Goal: Task Accomplishment & Management: Complete application form

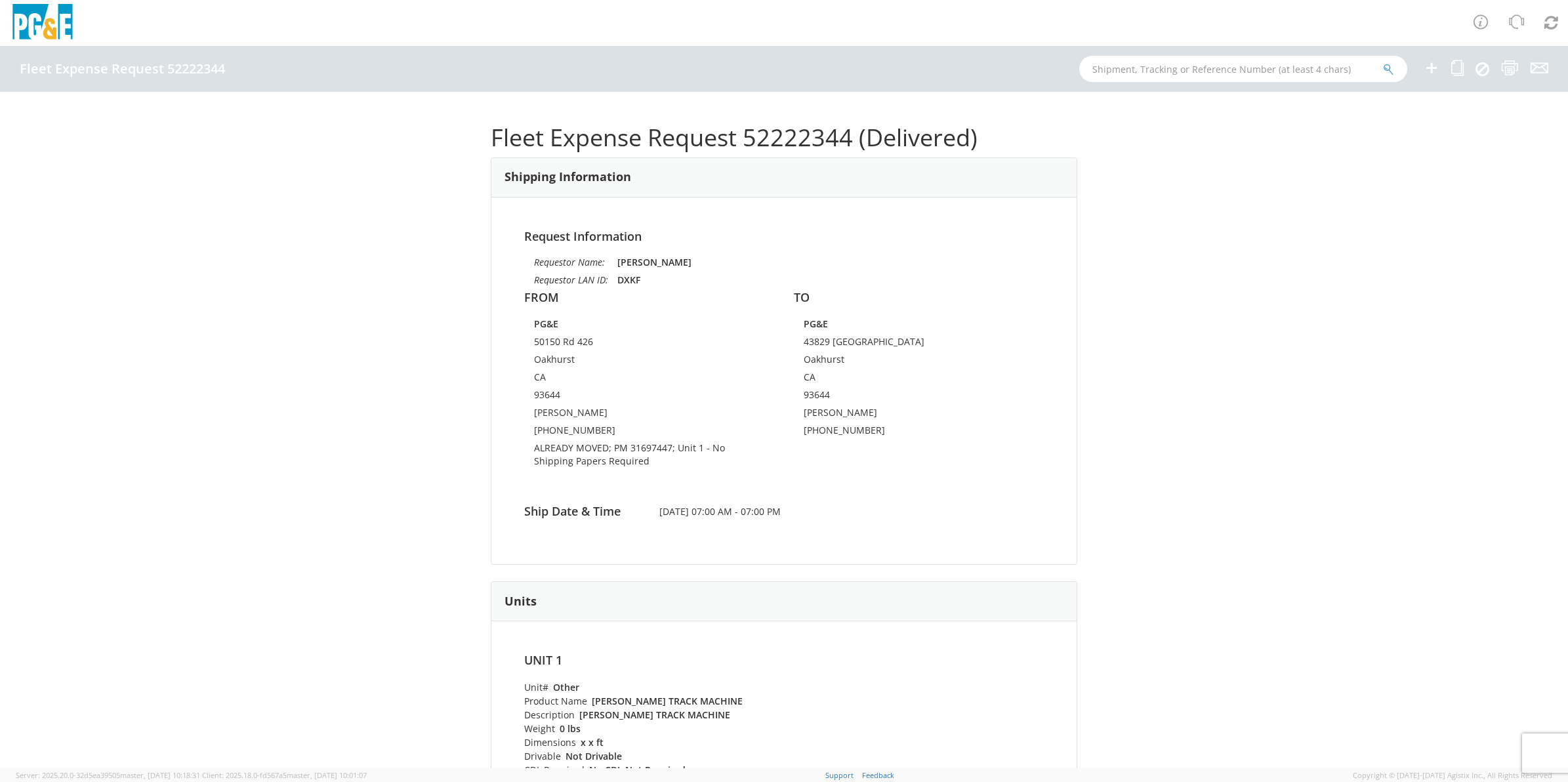
click at [1435, 64] on icon at bounding box center [1431, 68] width 16 height 17
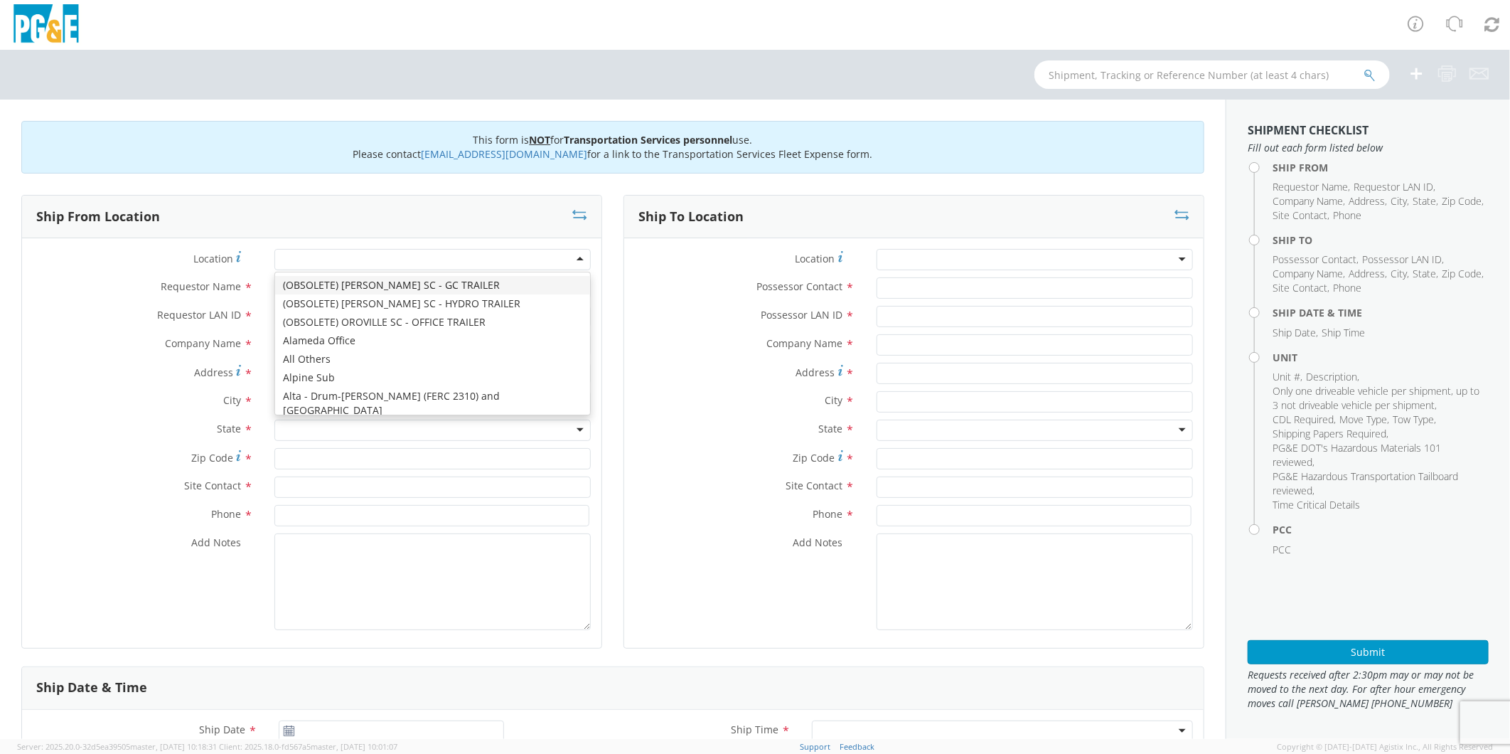
click at [330, 259] on div at bounding box center [432, 259] width 316 height 21
type input "mer"
type input "PG&E"
type input "[STREET_ADDRESS]"
type input "MERCED"
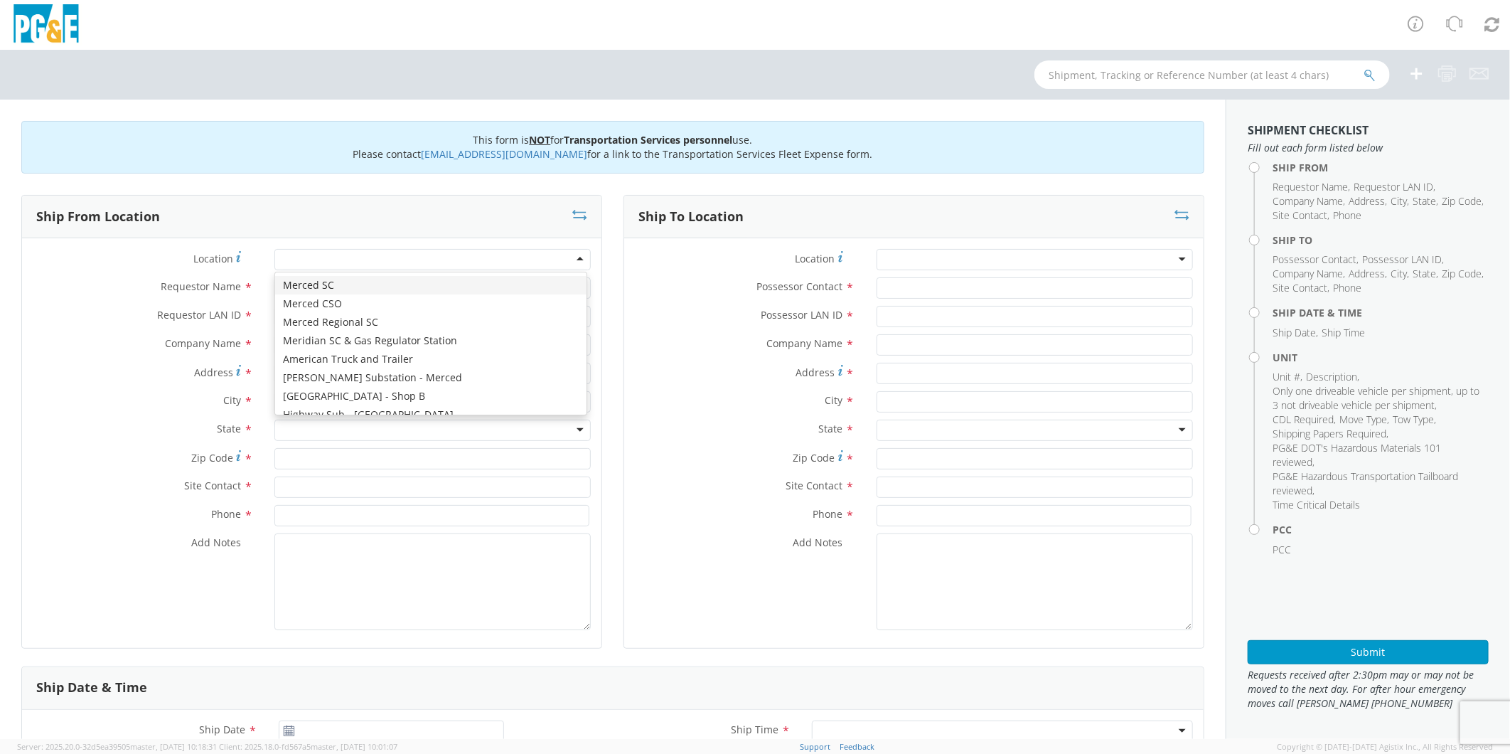
type input "95340"
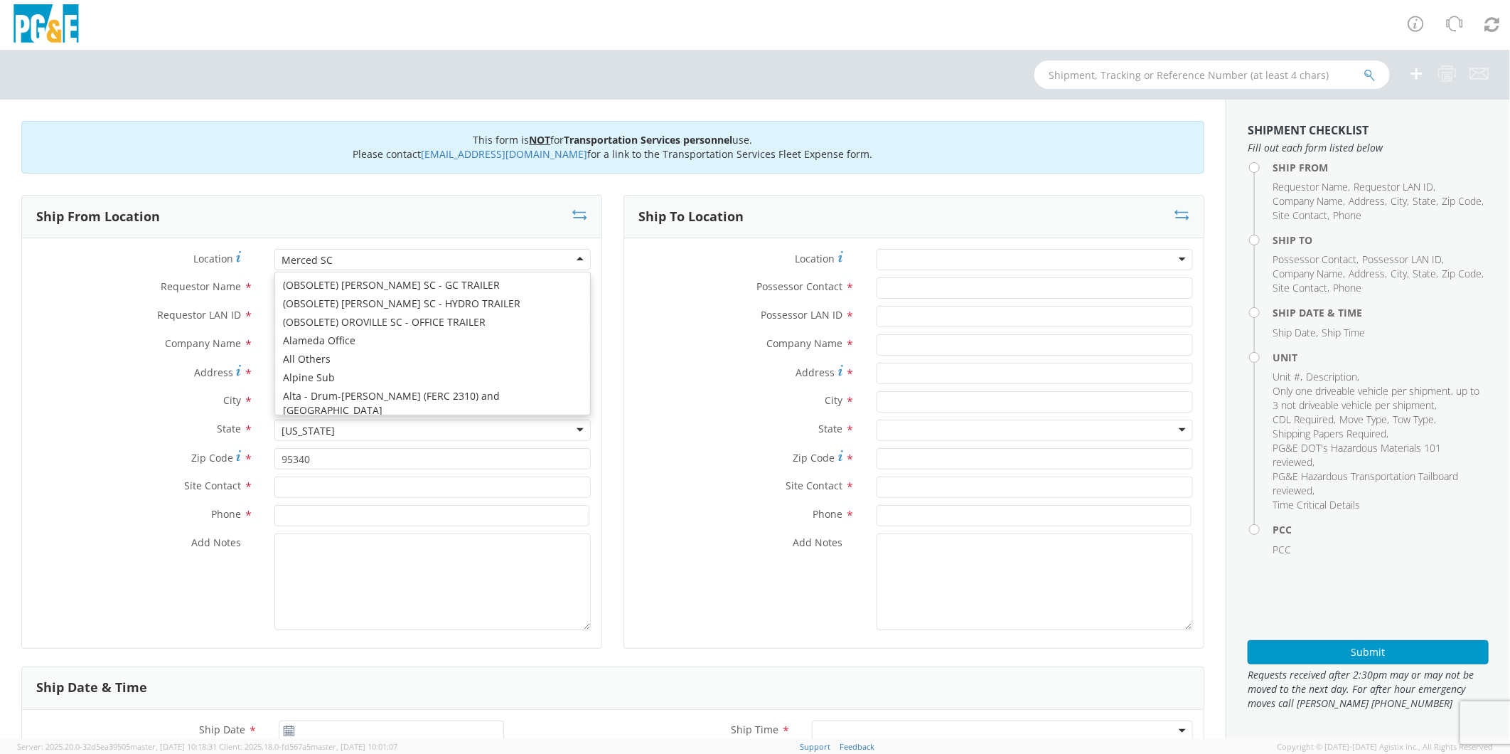
click at [331, 259] on div "Merced SC" at bounding box center [432, 259] width 316 height 21
type input "[STREET_ADDRESS]"
type input "95348"
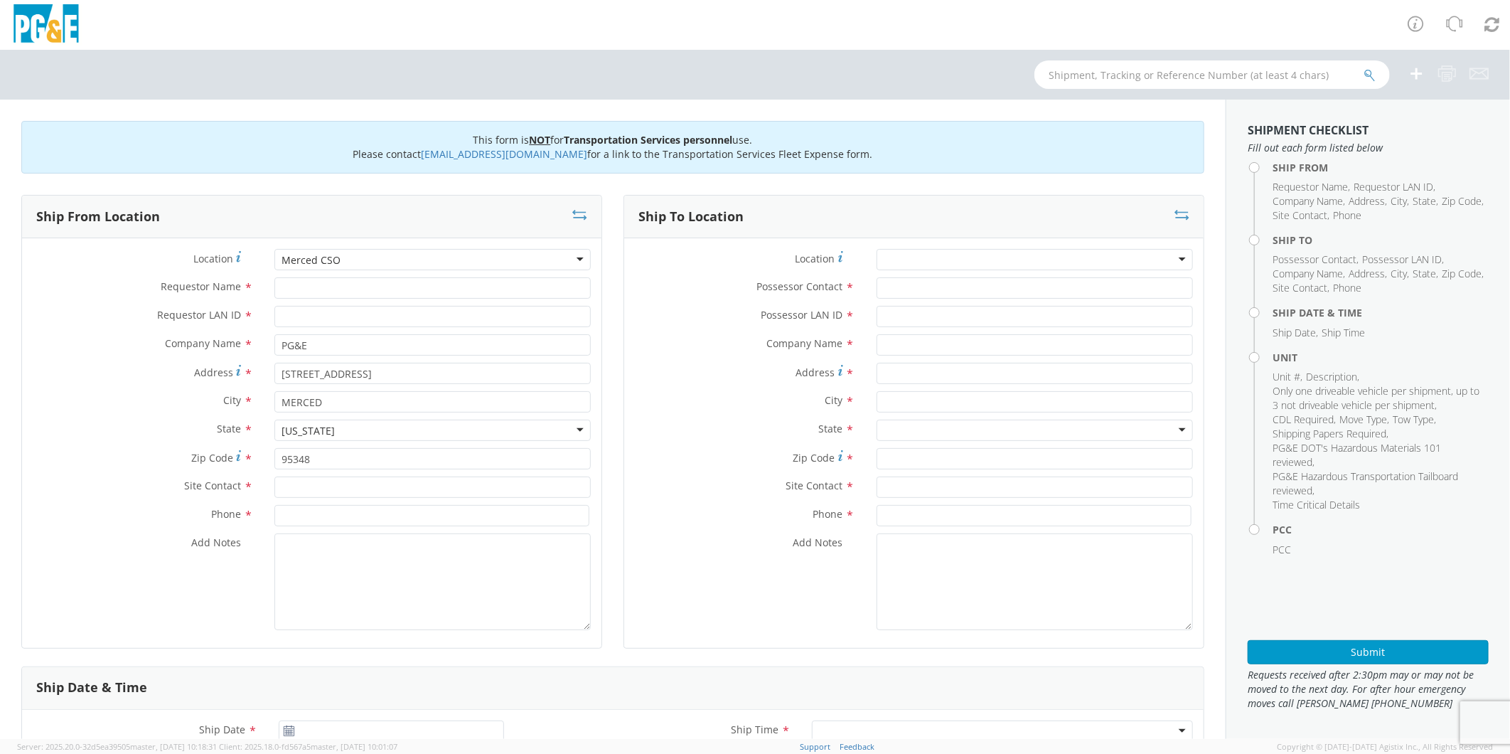
click at [351, 255] on div "Merced CSO" at bounding box center [432, 259] width 316 height 21
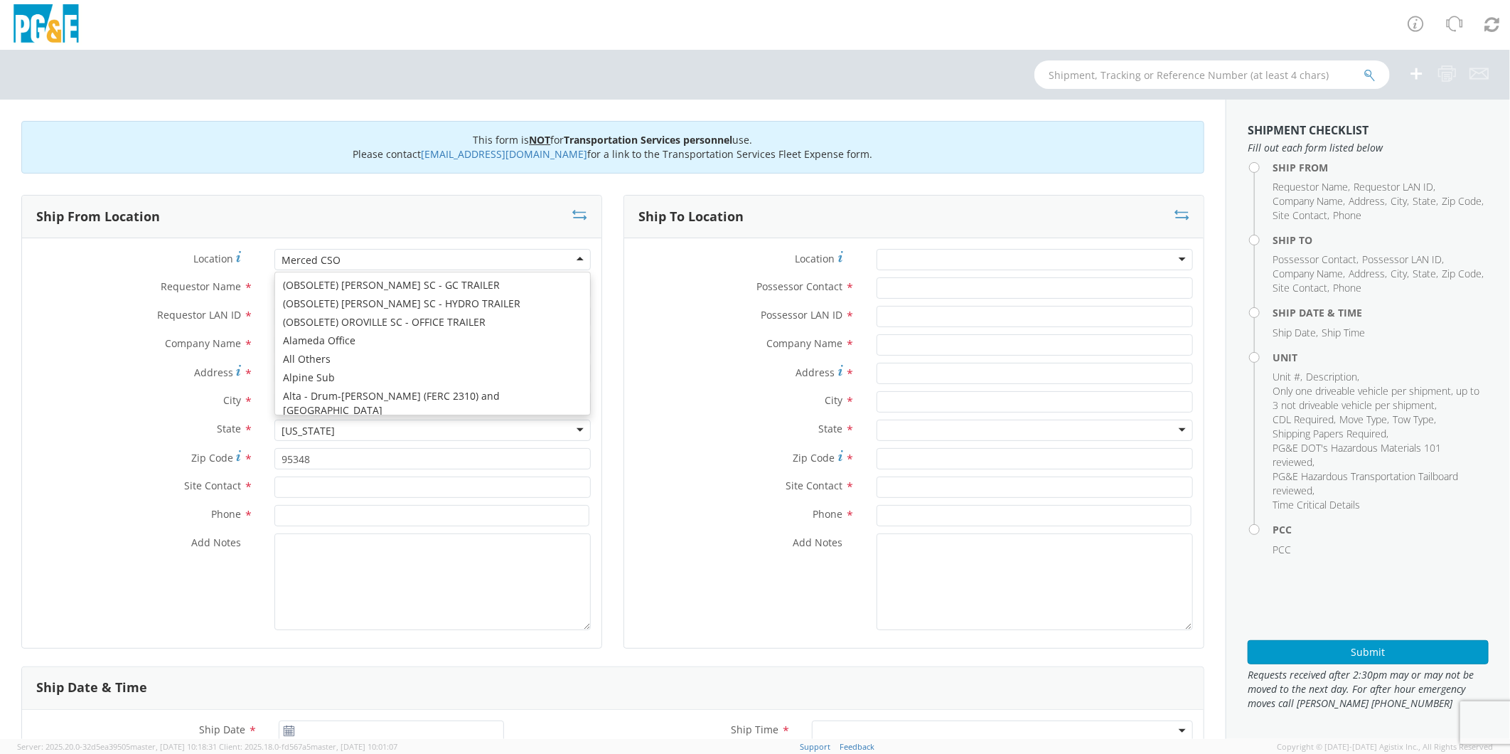
type input "[STREET_ADDRESS]"
type input "Merced"
type input "95340"
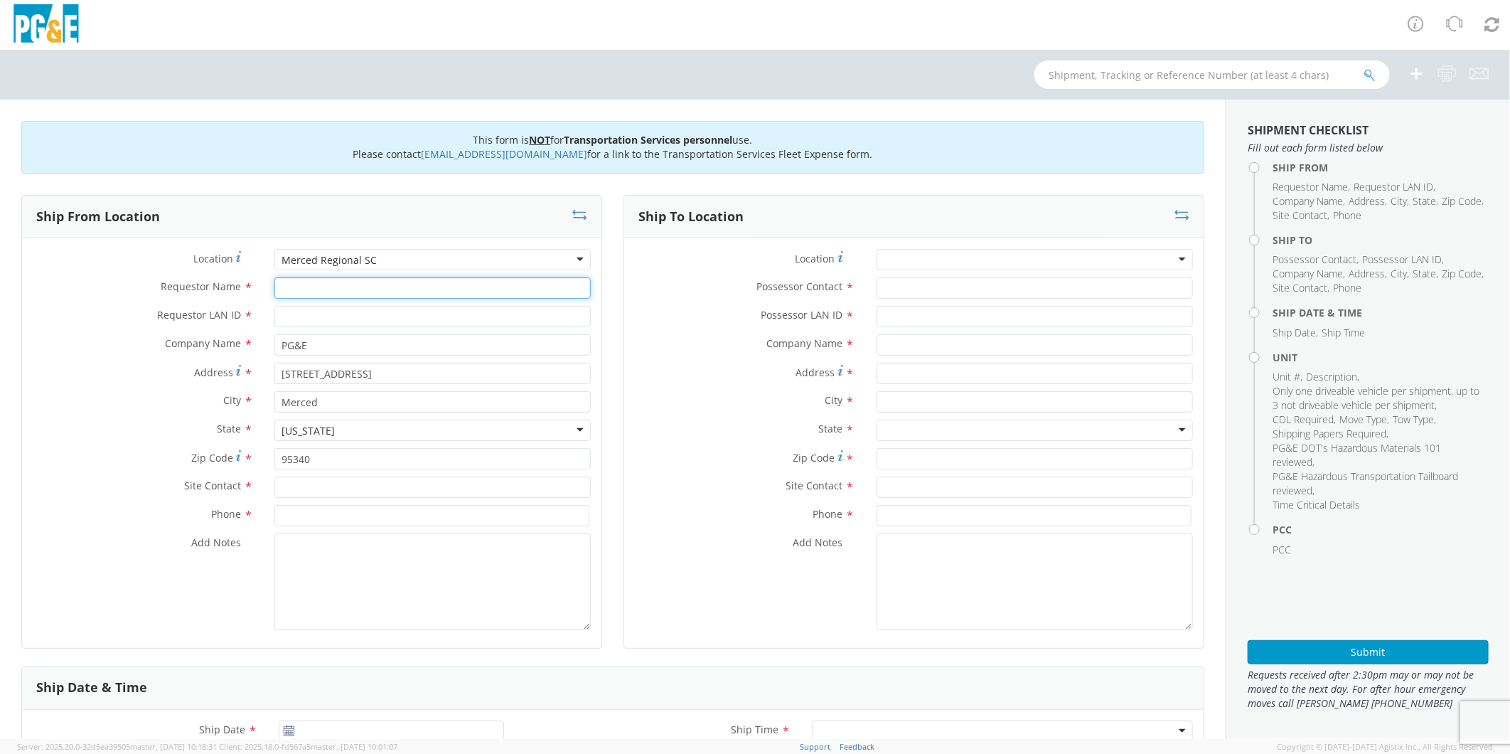
click at [321, 296] on input "Requestor Name *" at bounding box center [432, 287] width 316 height 21
type input "m"
type input "[PERSON_NAME]"
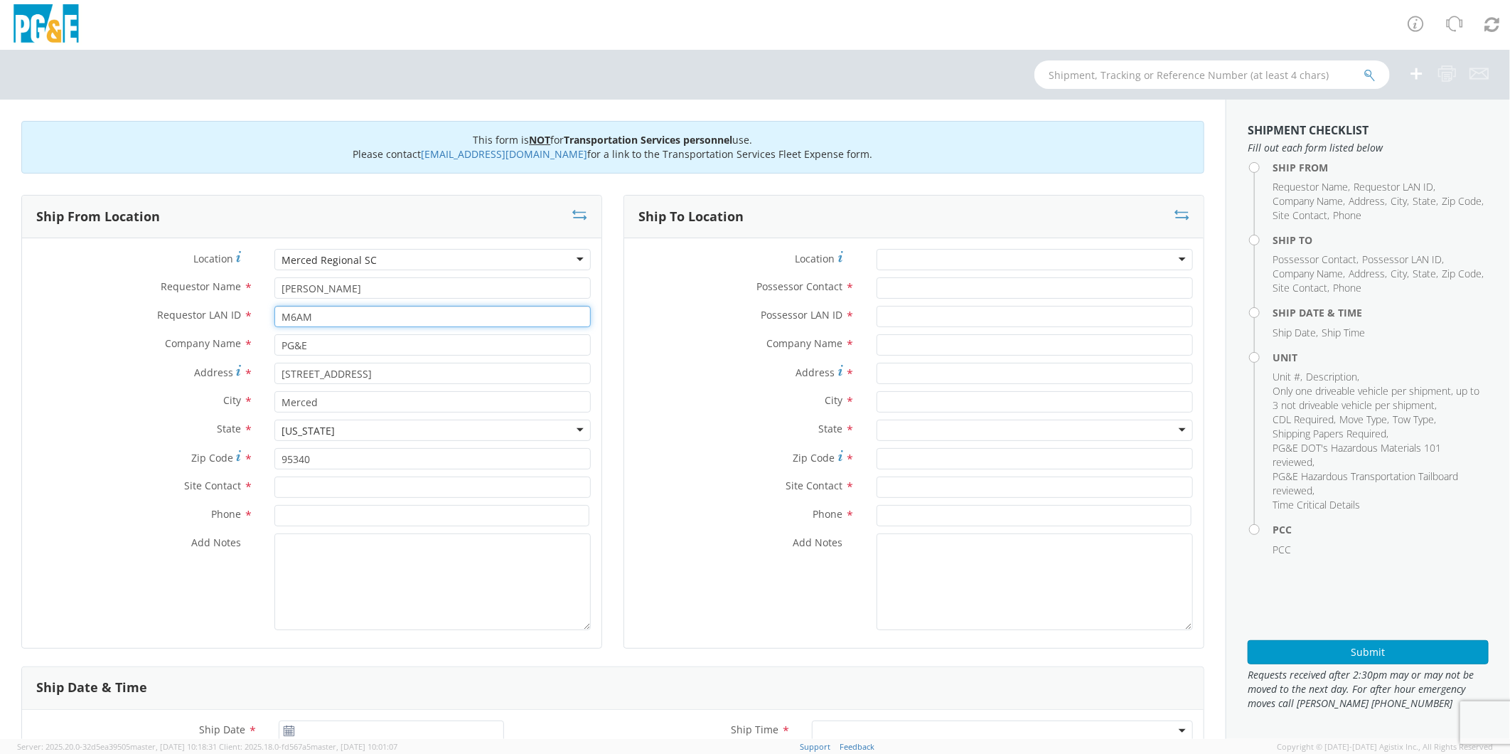
type input "M6AM"
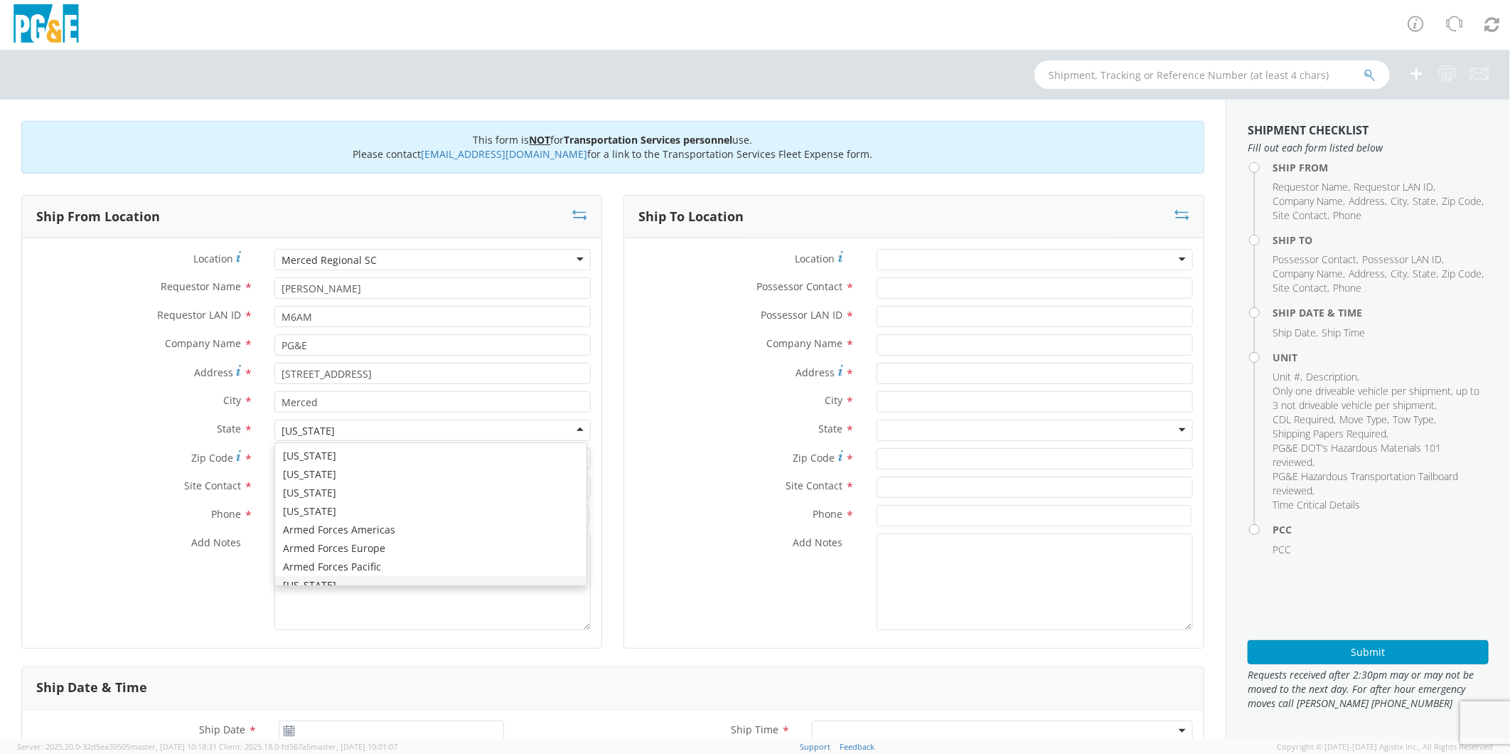
scroll to position [16, 0]
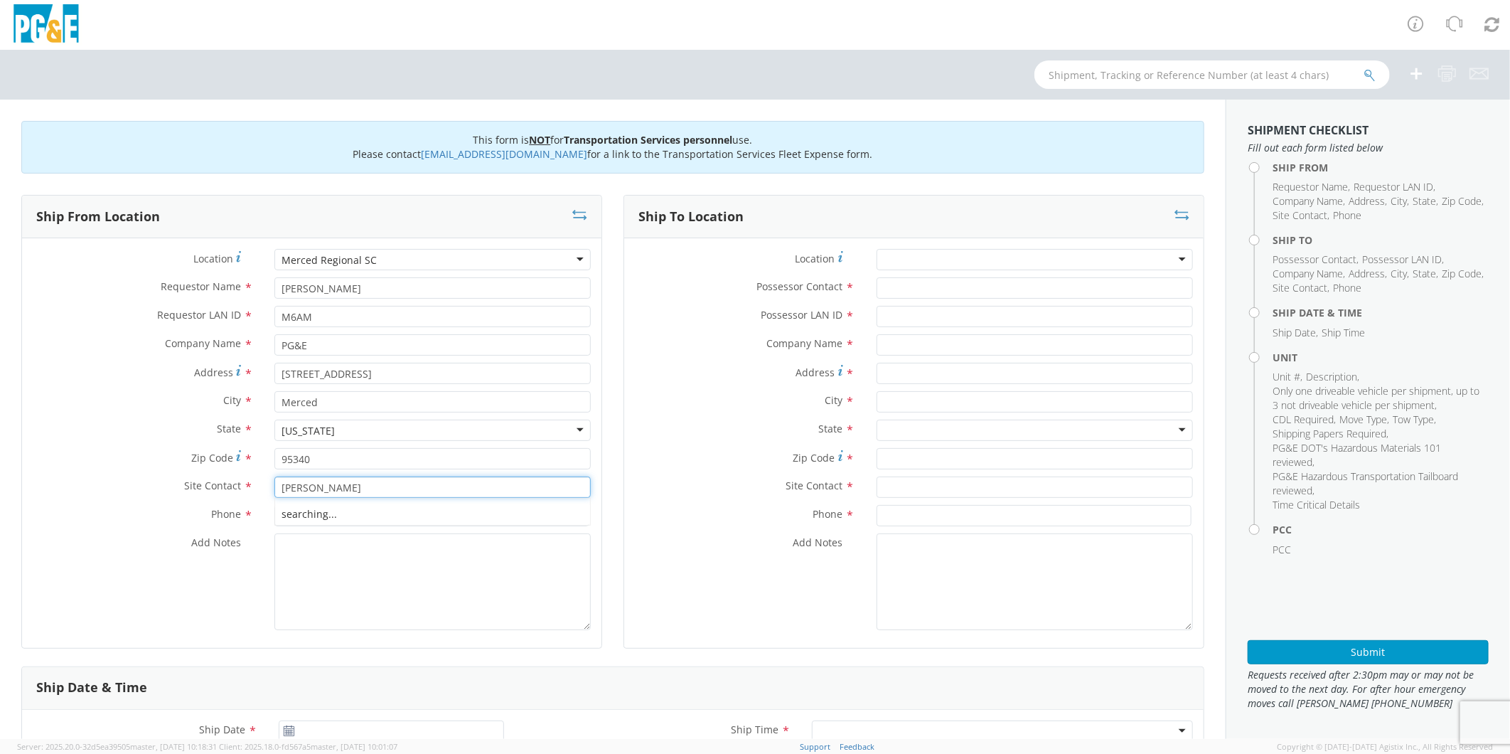
type input "[PERSON_NAME]"
click at [341, 519] on input at bounding box center [431, 515] width 315 height 21
type input "[PHONE_NUMBER]"
click at [539, 557] on textarea "PLEASE USE [PERSON_NAME] TO MAKE MOVE; PM" at bounding box center [432, 581] width 316 height 97
type textarea "PLEASE USE [PERSON_NAME] TO MAKE MOVE; PM 35615981"
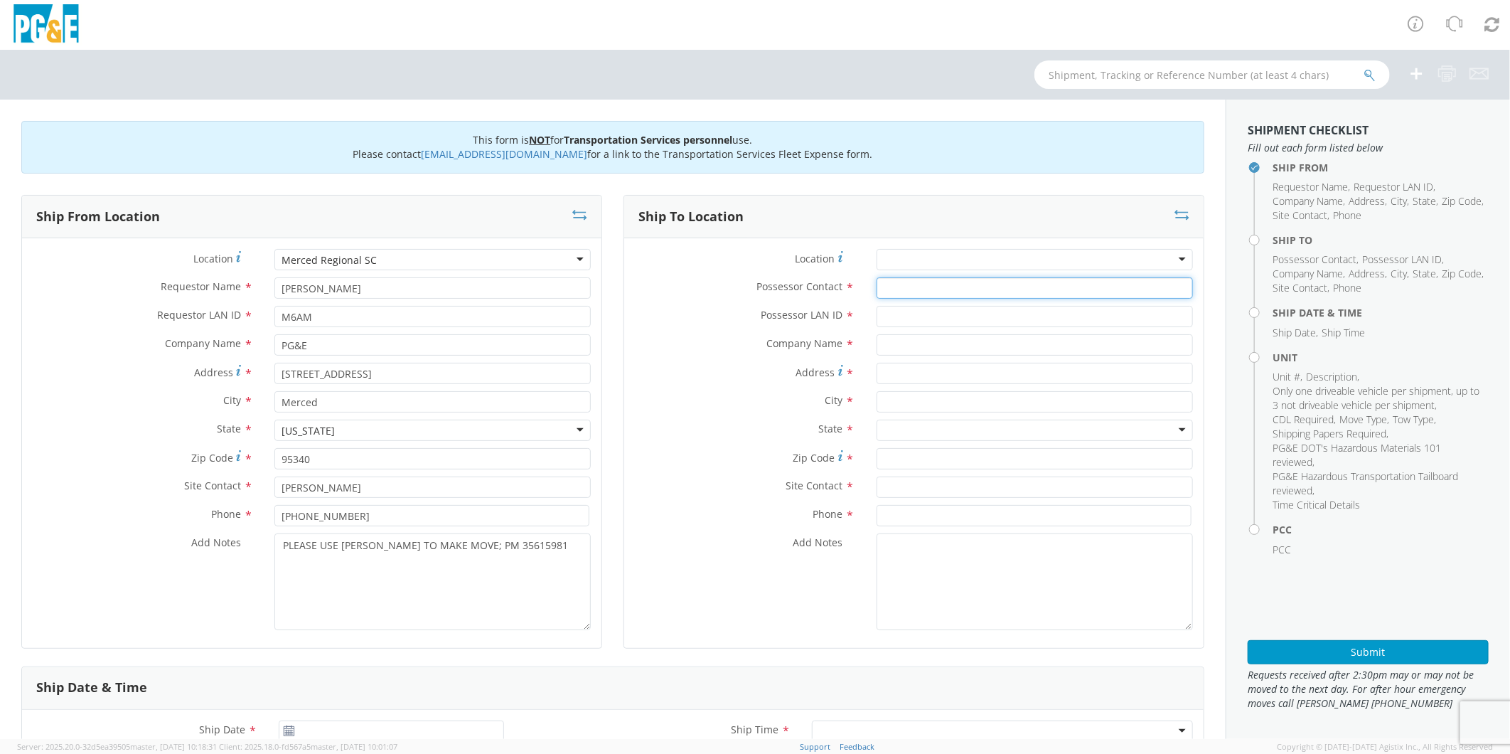
click at [906, 286] on input "Possessor Contact *" at bounding box center [1035, 287] width 316 height 21
type input "[PERSON_NAME]"
type input "M6AM"
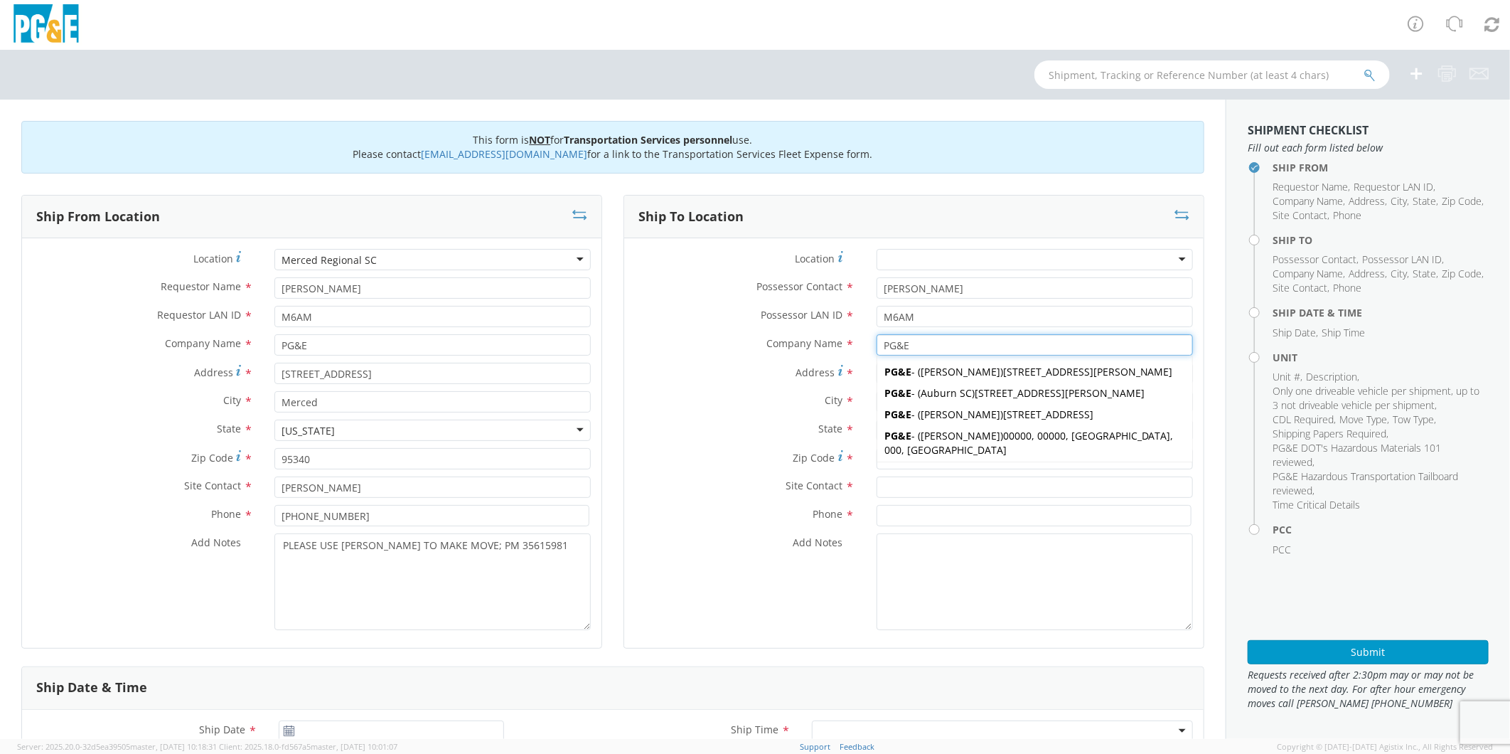
type input "PG&E"
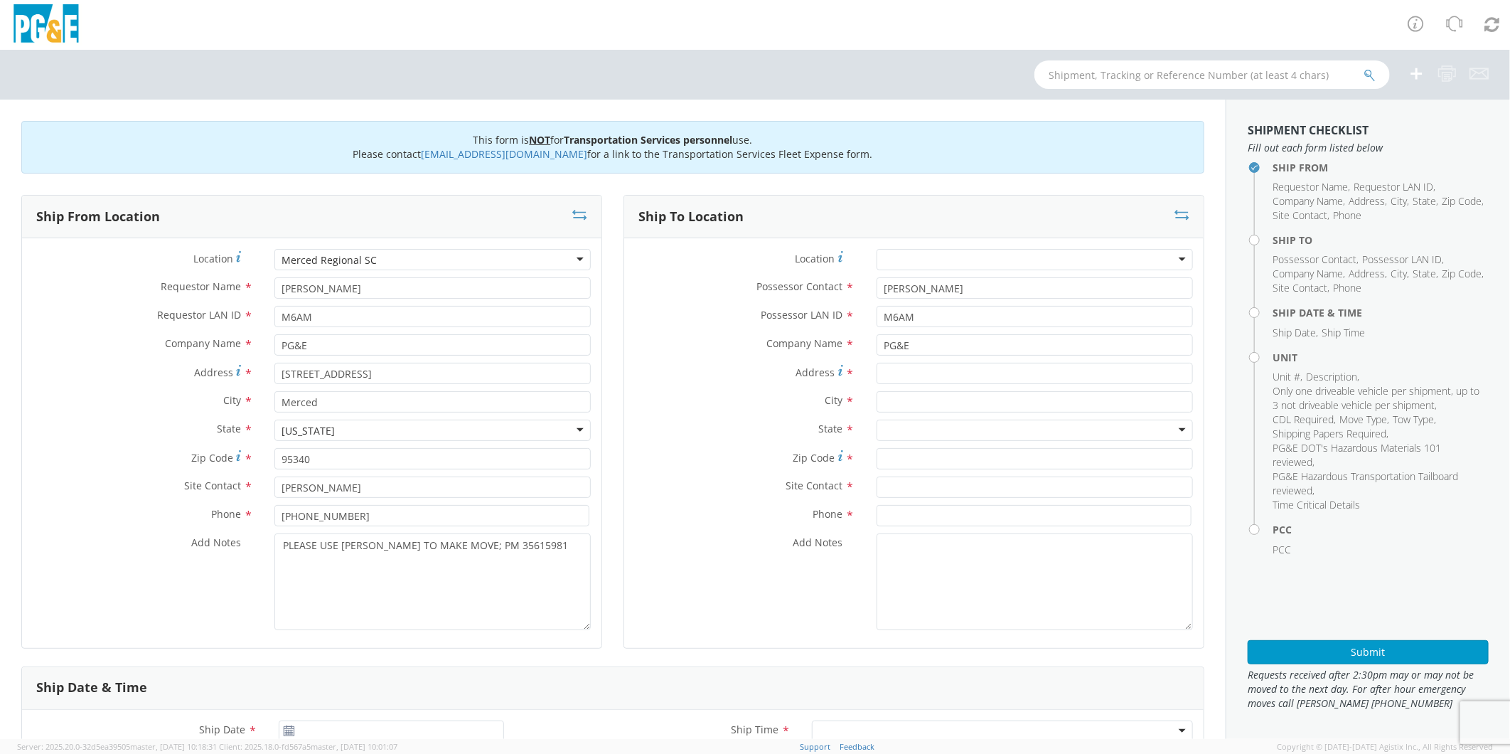
click at [905, 263] on div at bounding box center [1035, 259] width 316 height 21
type input "PANO"
click at [956, 370] on input "Address *" at bounding box center [1035, 373] width 316 height 21
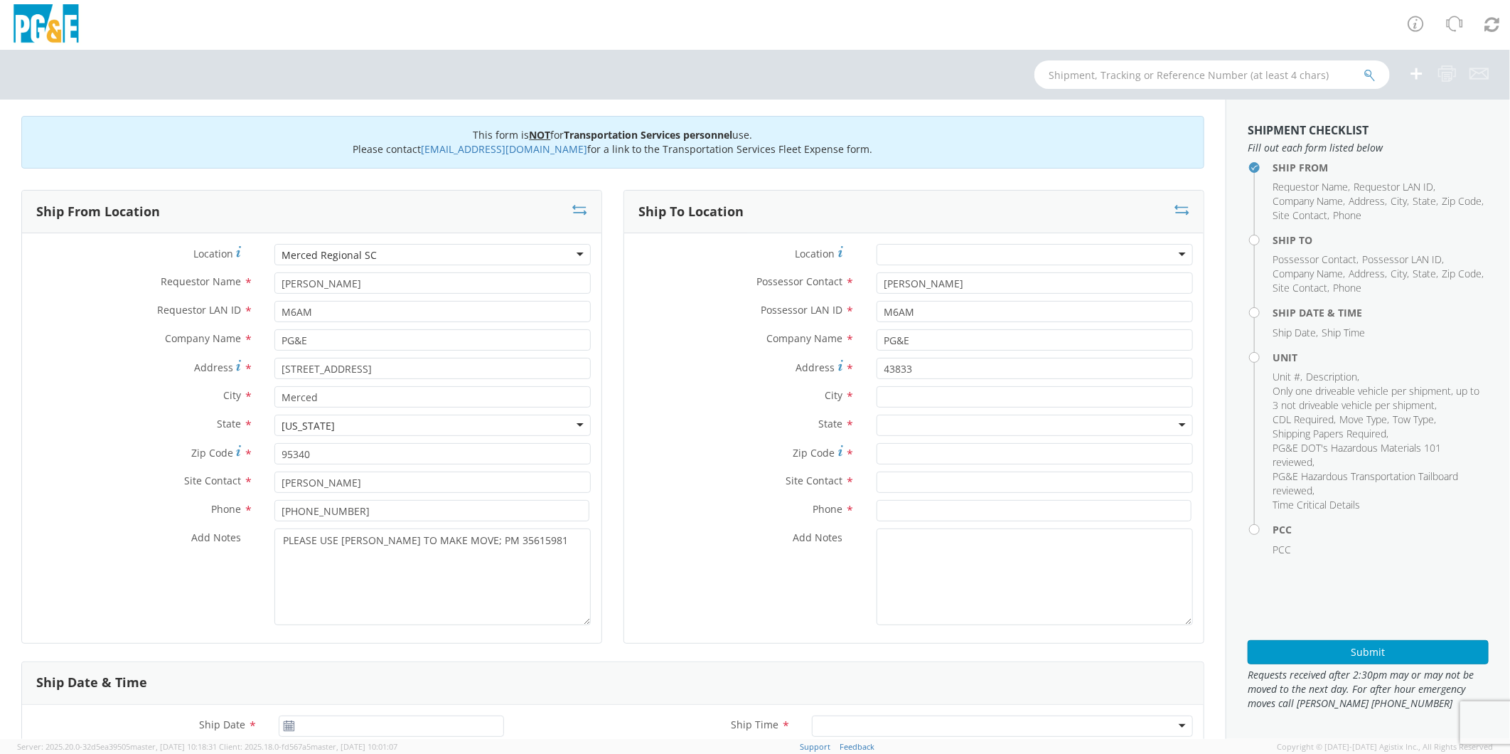
scroll to position [0, 0]
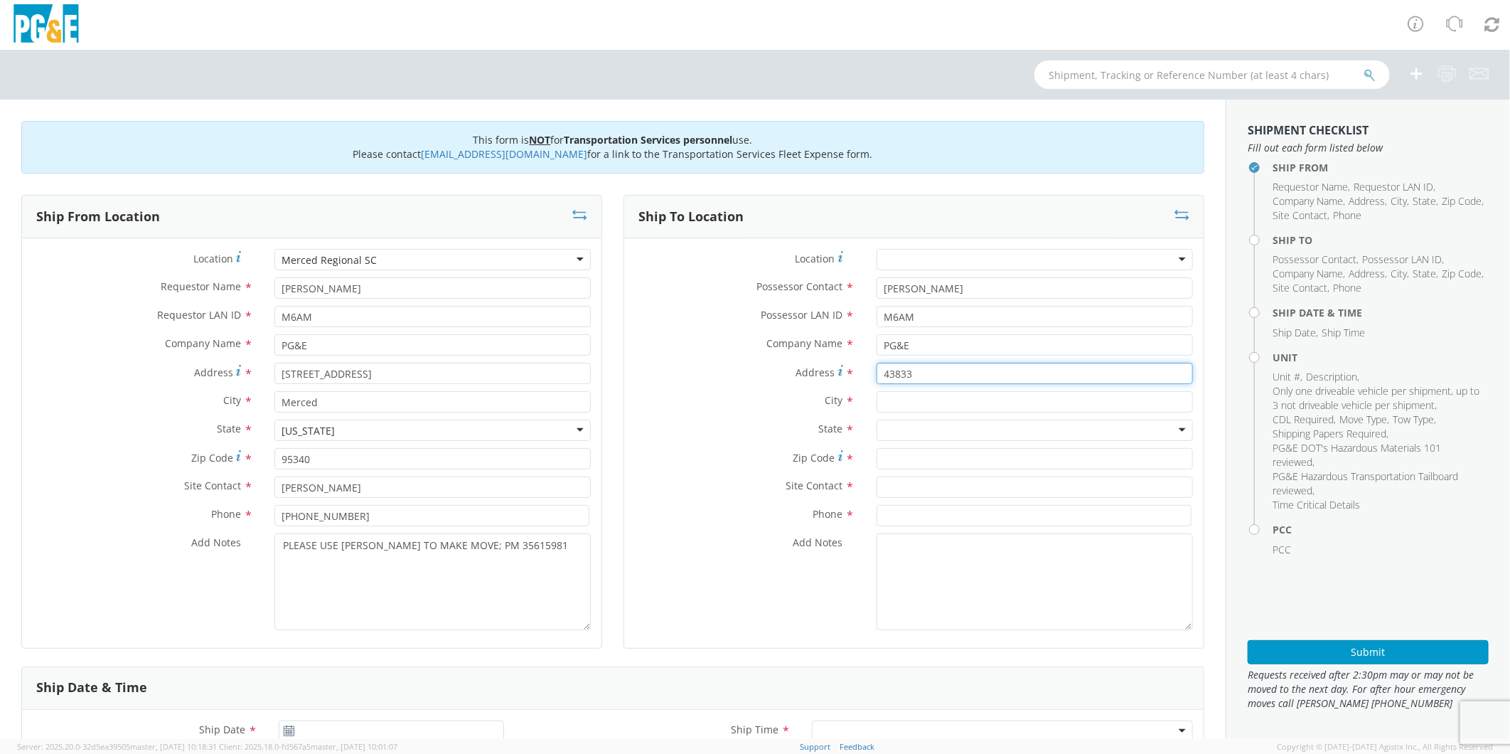
click at [949, 371] on input "43833" at bounding box center [1035, 373] width 316 height 21
type input "[STREET_ADDRESS]"
type input "[PERSON_NAME]"
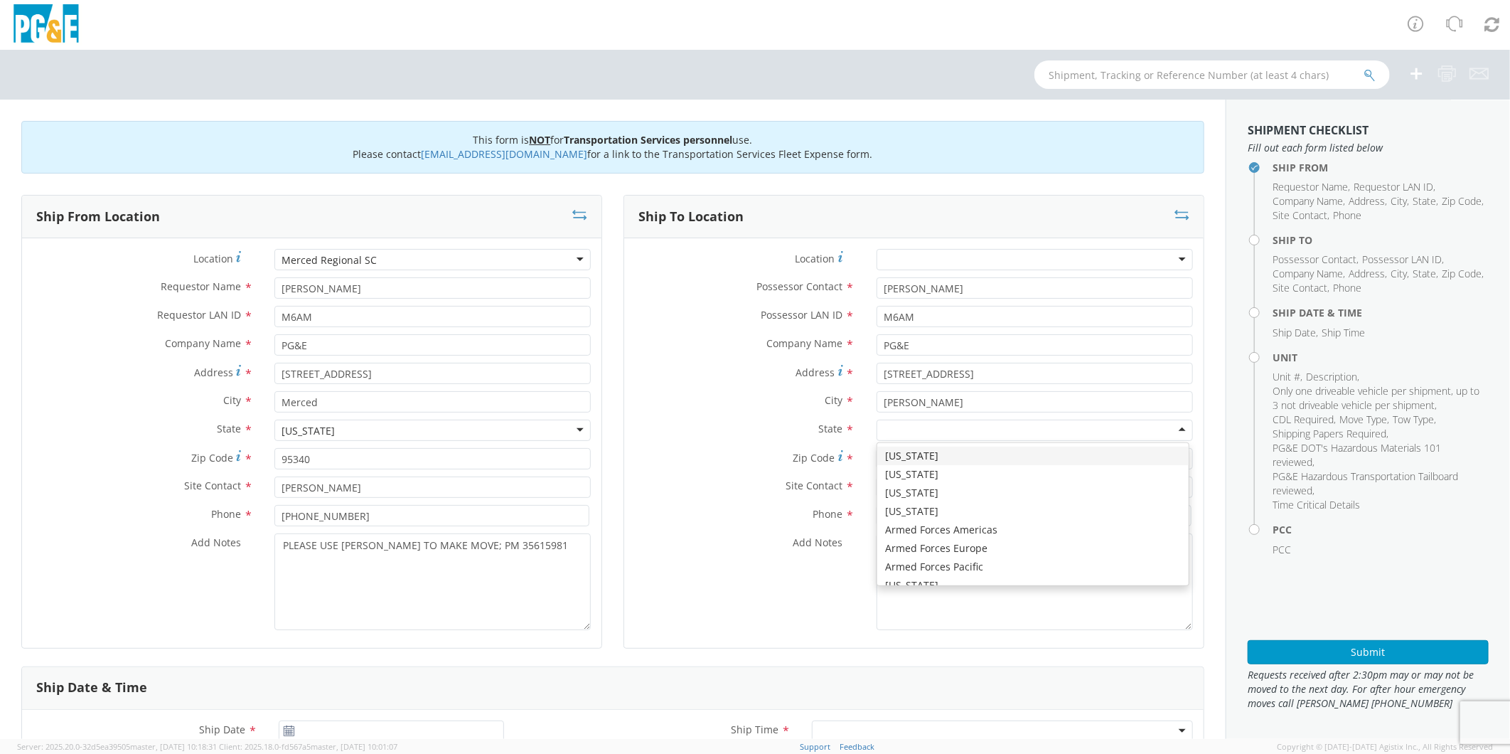
type input "C"
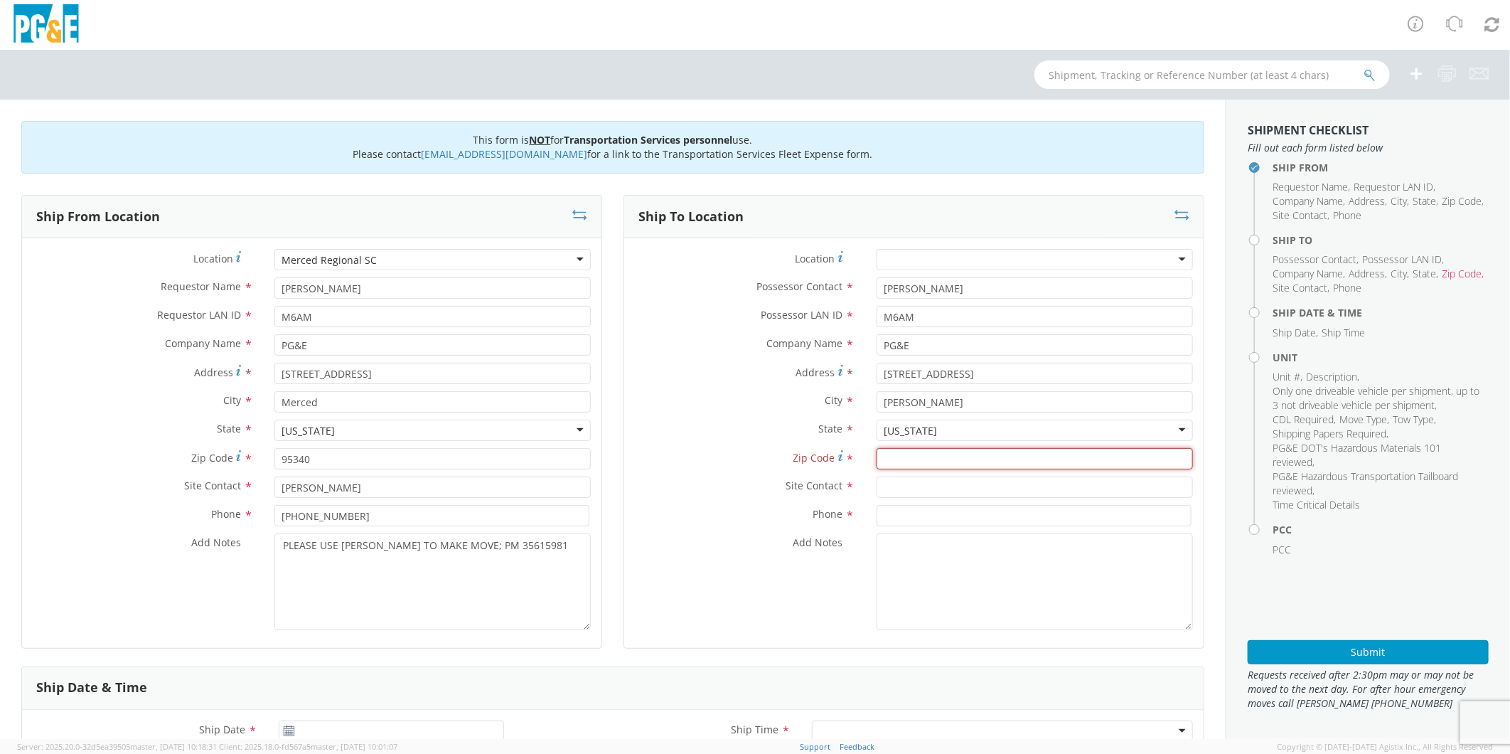
click at [954, 459] on input "Zip Code *" at bounding box center [1035, 458] width 316 height 21
type input "93622"
type input "[PERSON_NAME]"
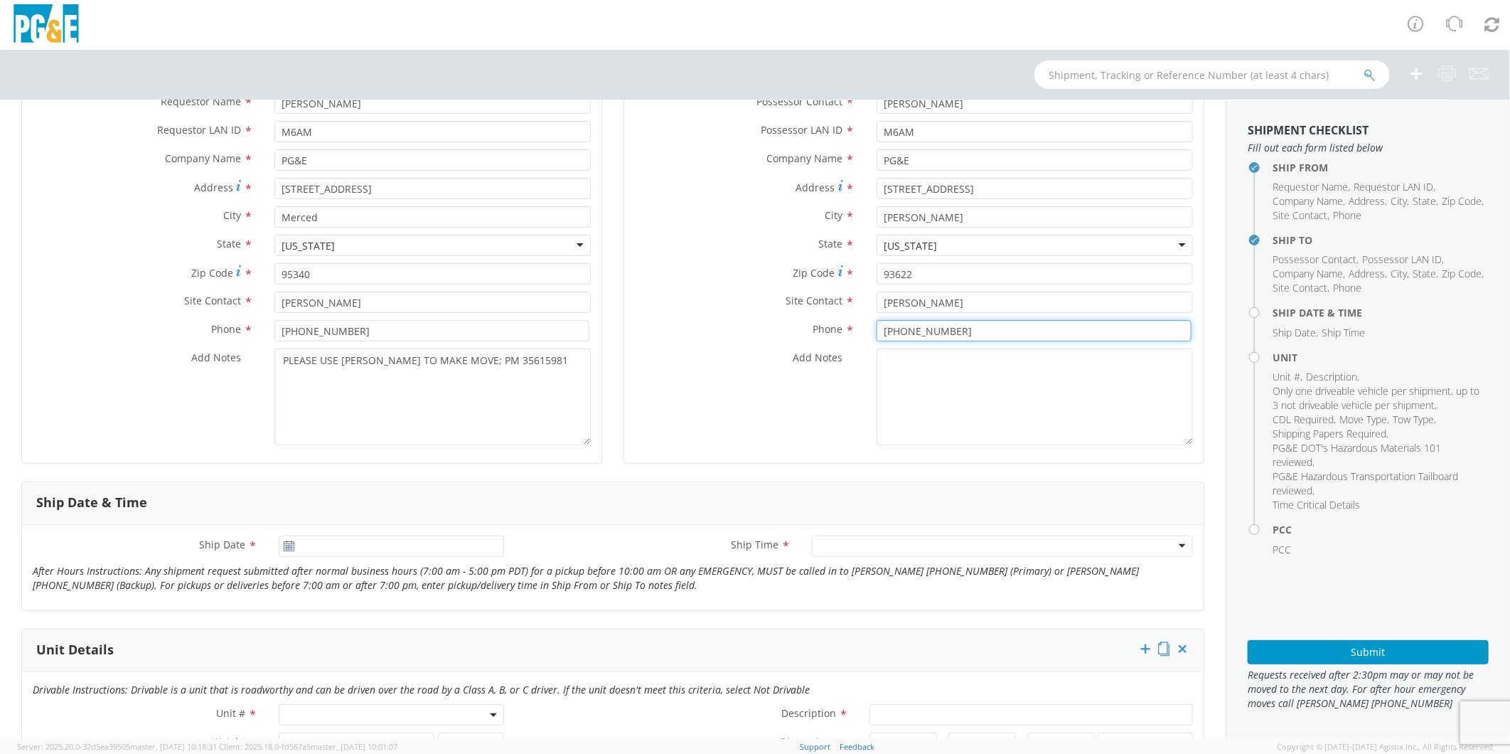
scroll to position [158, 0]
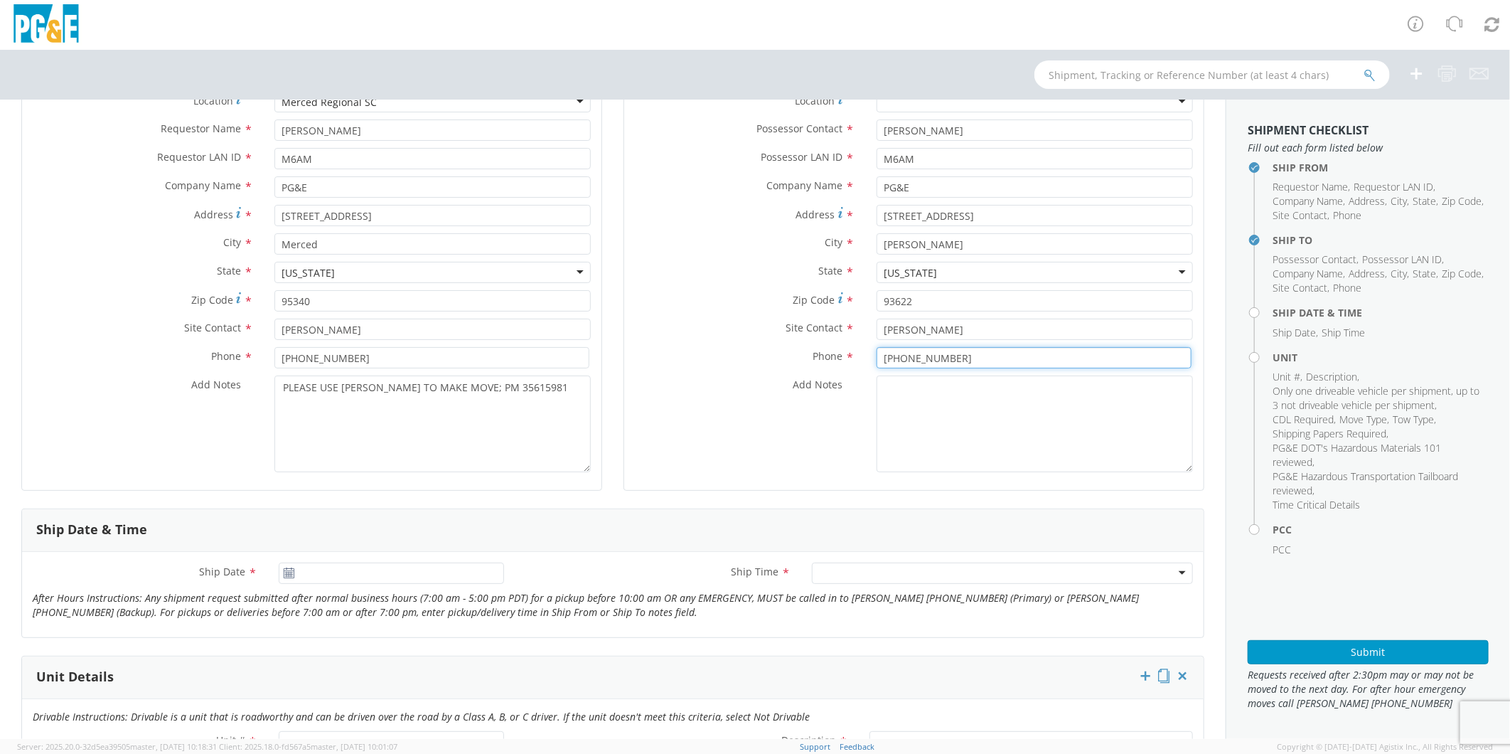
type input "[PHONE_NUMBER]"
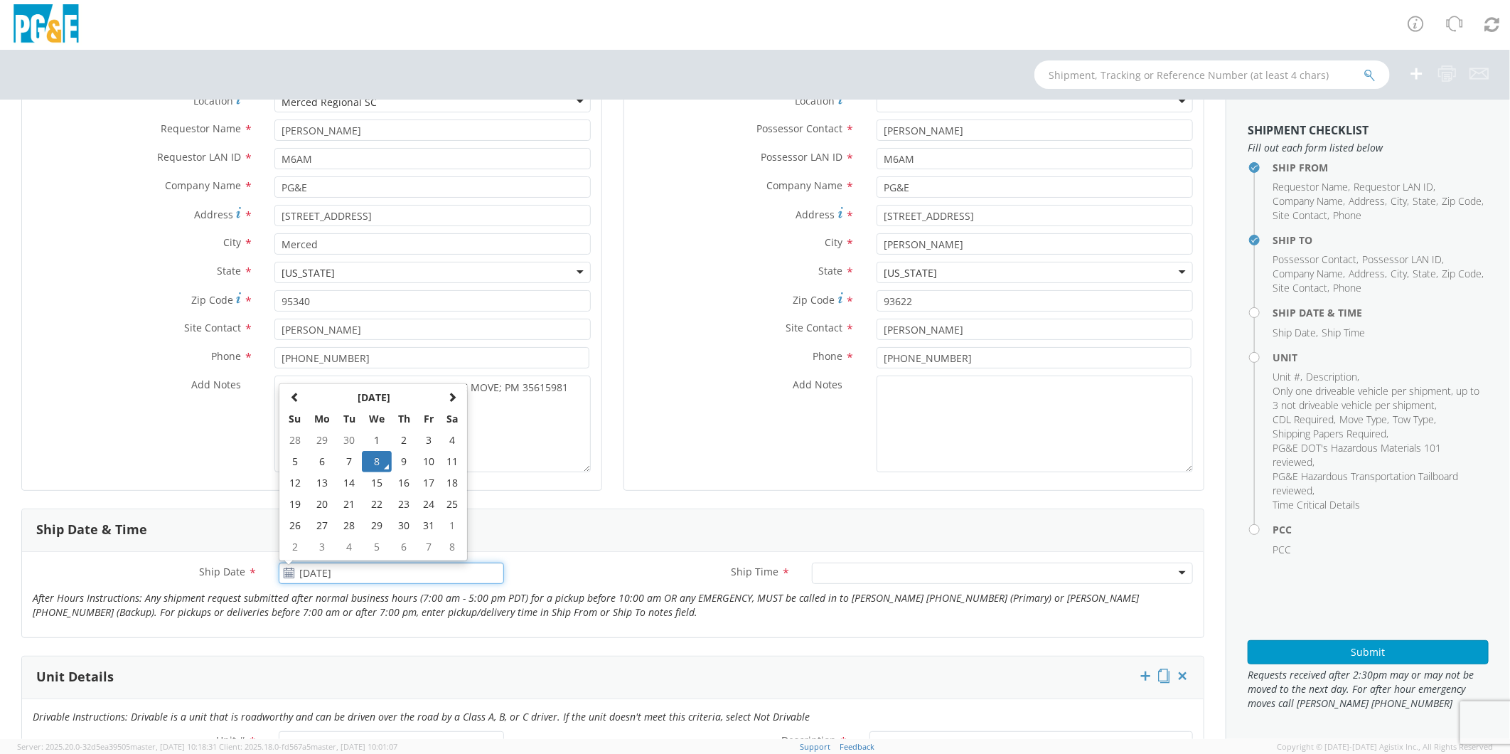
click at [339, 574] on input "[DATE]" at bounding box center [391, 573] width 225 height 21
click at [422, 464] on td "10" at bounding box center [429, 461] width 24 height 21
type input "[DATE]"
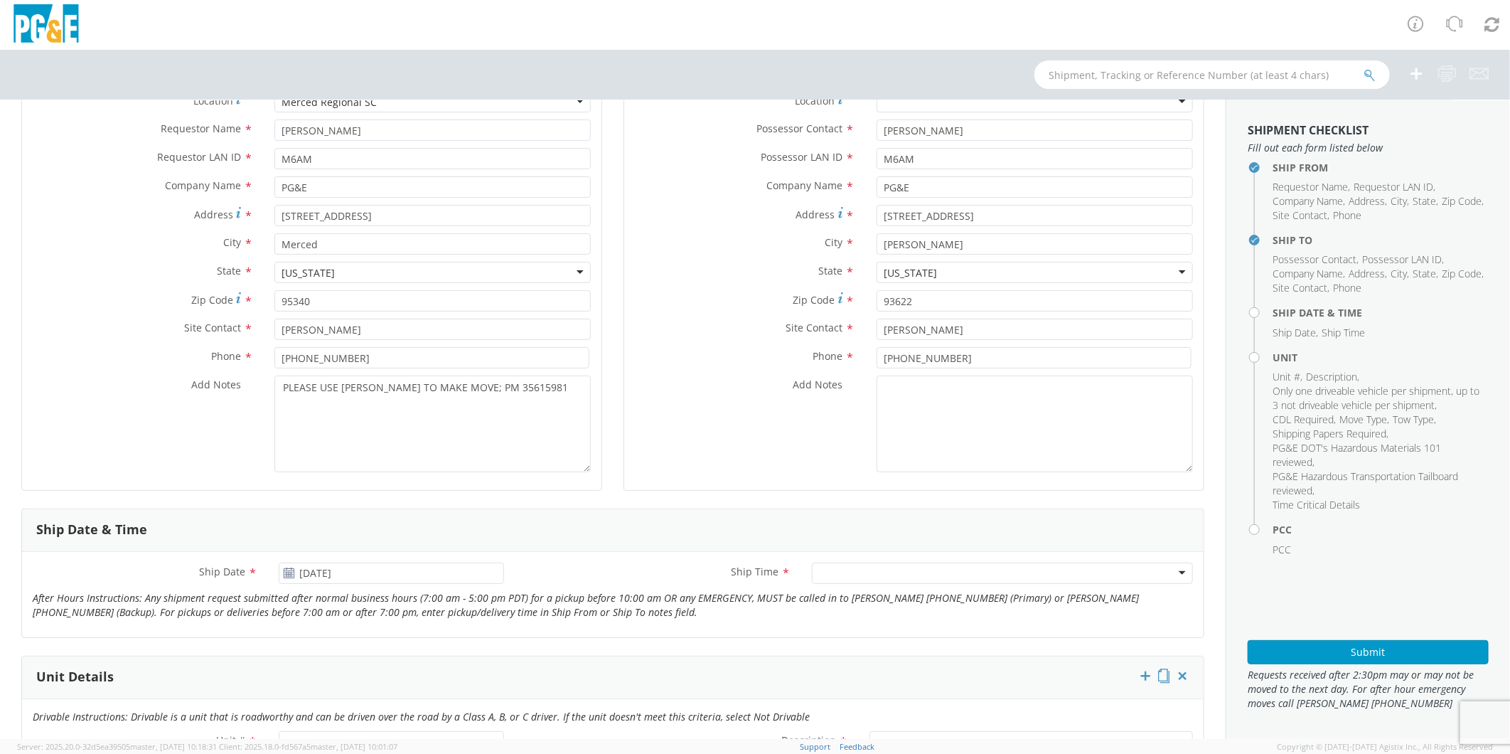
click at [837, 572] on div at bounding box center [1002, 573] width 381 height 21
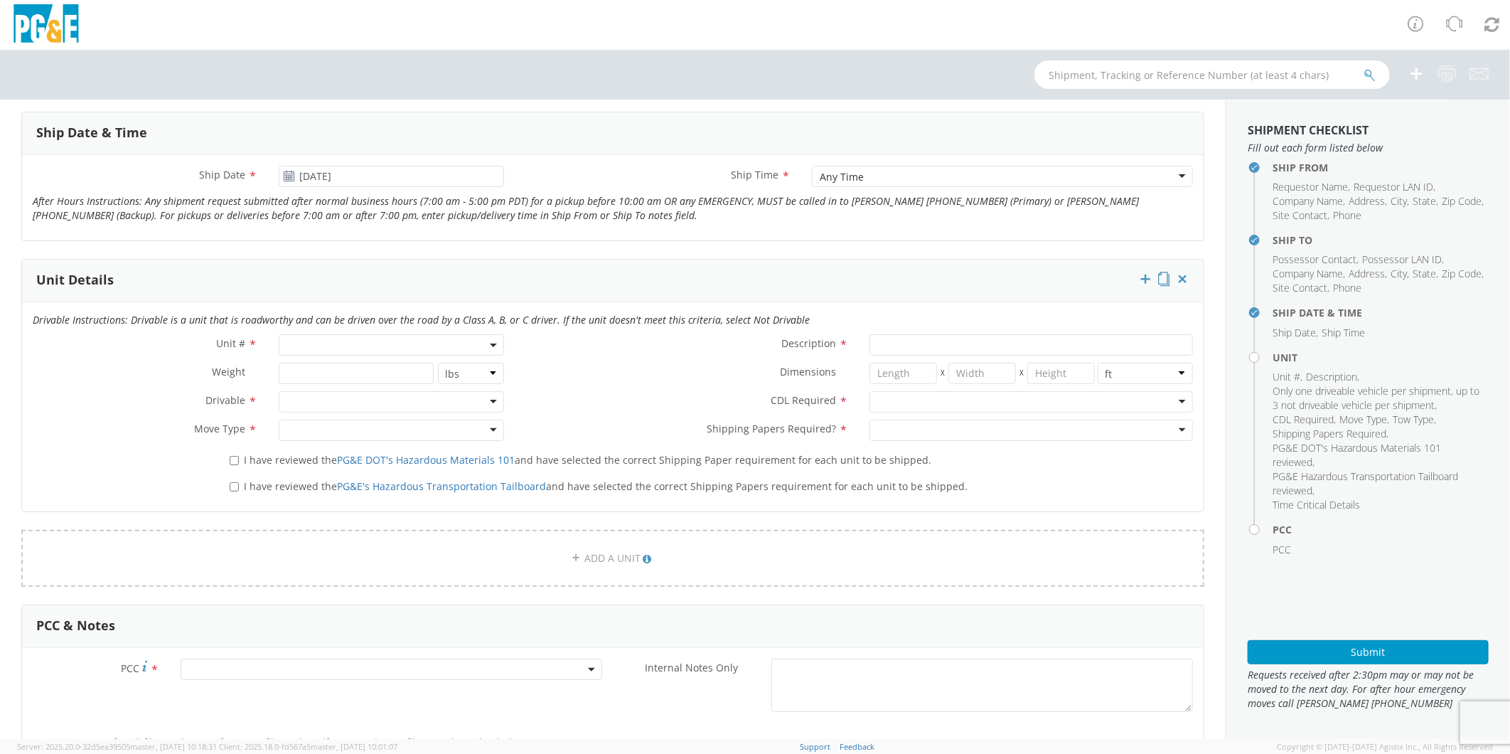
scroll to position [553, 0]
click at [329, 343] on span at bounding box center [391, 346] width 225 height 21
click at [347, 367] on input "search" at bounding box center [389, 370] width 215 height 21
type input "OTHE"
select select "Other"
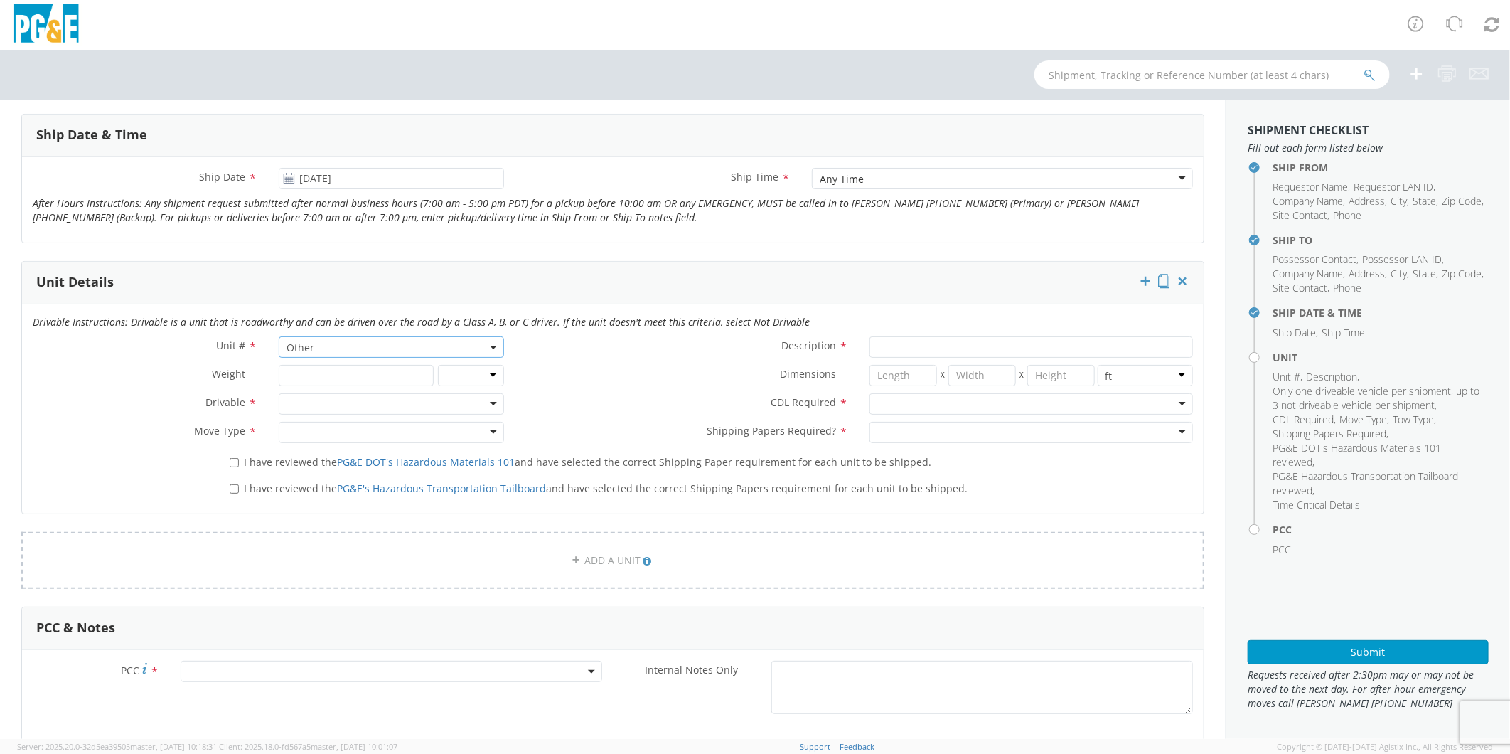
select select "? undefined:undefined ?"
type input "[PERSON_NAME] TRACK MACHINE"
click at [325, 407] on div at bounding box center [391, 403] width 225 height 21
click at [915, 402] on div at bounding box center [1032, 403] width 324 height 21
click at [327, 430] on div at bounding box center [391, 432] width 225 height 21
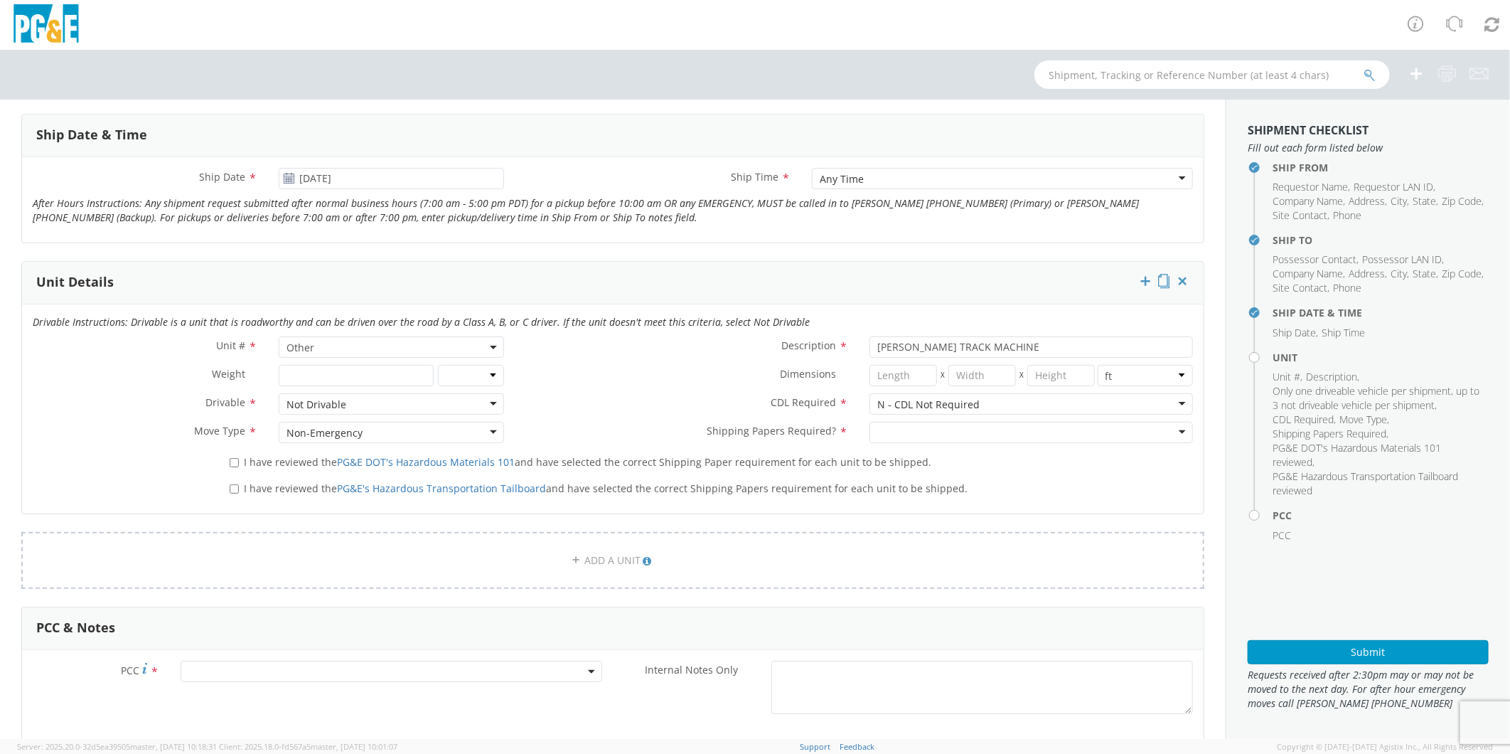
click at [915, 430] on div at bounding box center [1032, 432] width 324 height 21
click at [231, 461] on input "I have reviewed the PG&E DOT's Hazardous Materials 101 and have selected the co…" at bounding box center [234, 462] width 9 height 9
checkbox input "true"
click at [231, 485] on input "I have reviewed the PG&E's Hazardous Transportation Tailboard and have selected…" at bounding box center [234, 488] width 9 height 9
checkbox input "true"
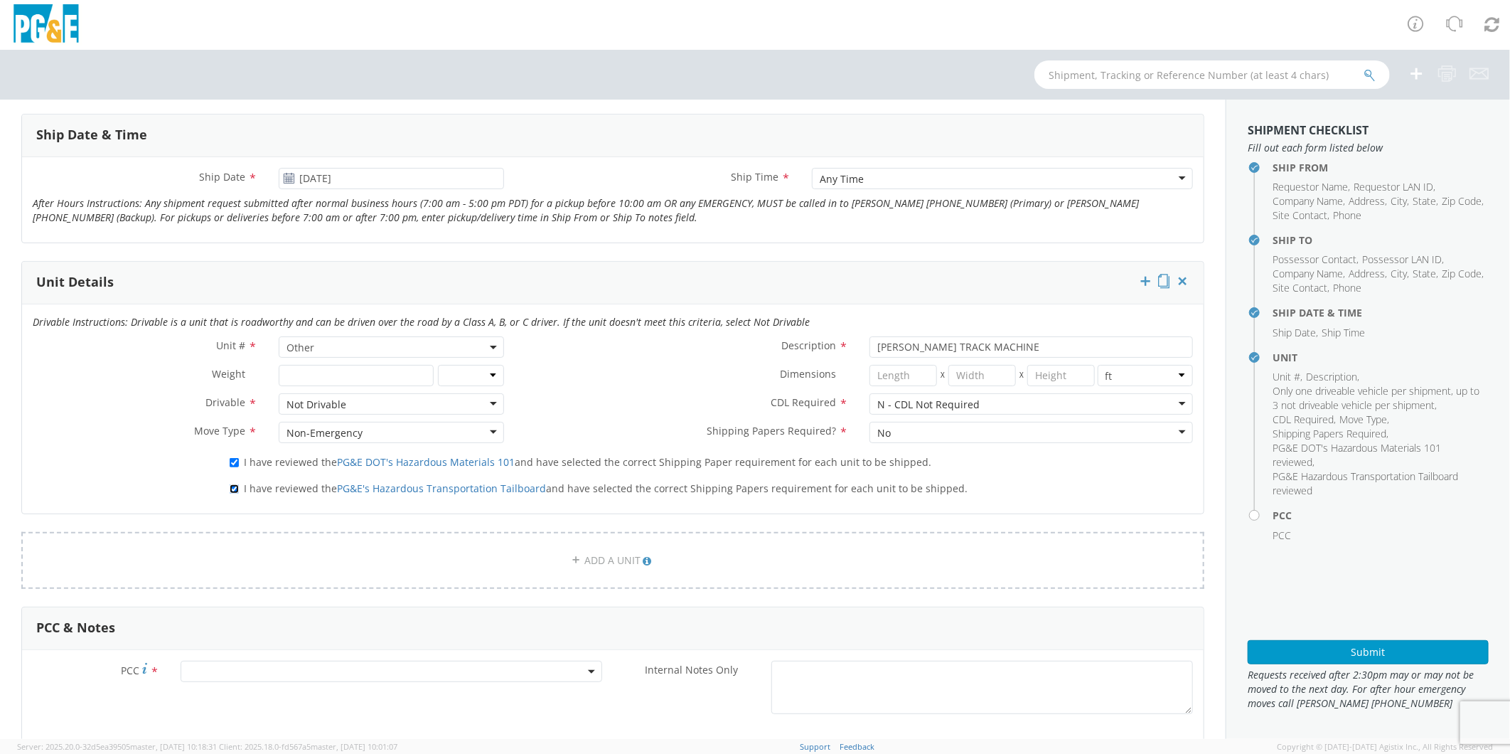
scroll to position [790, 0]
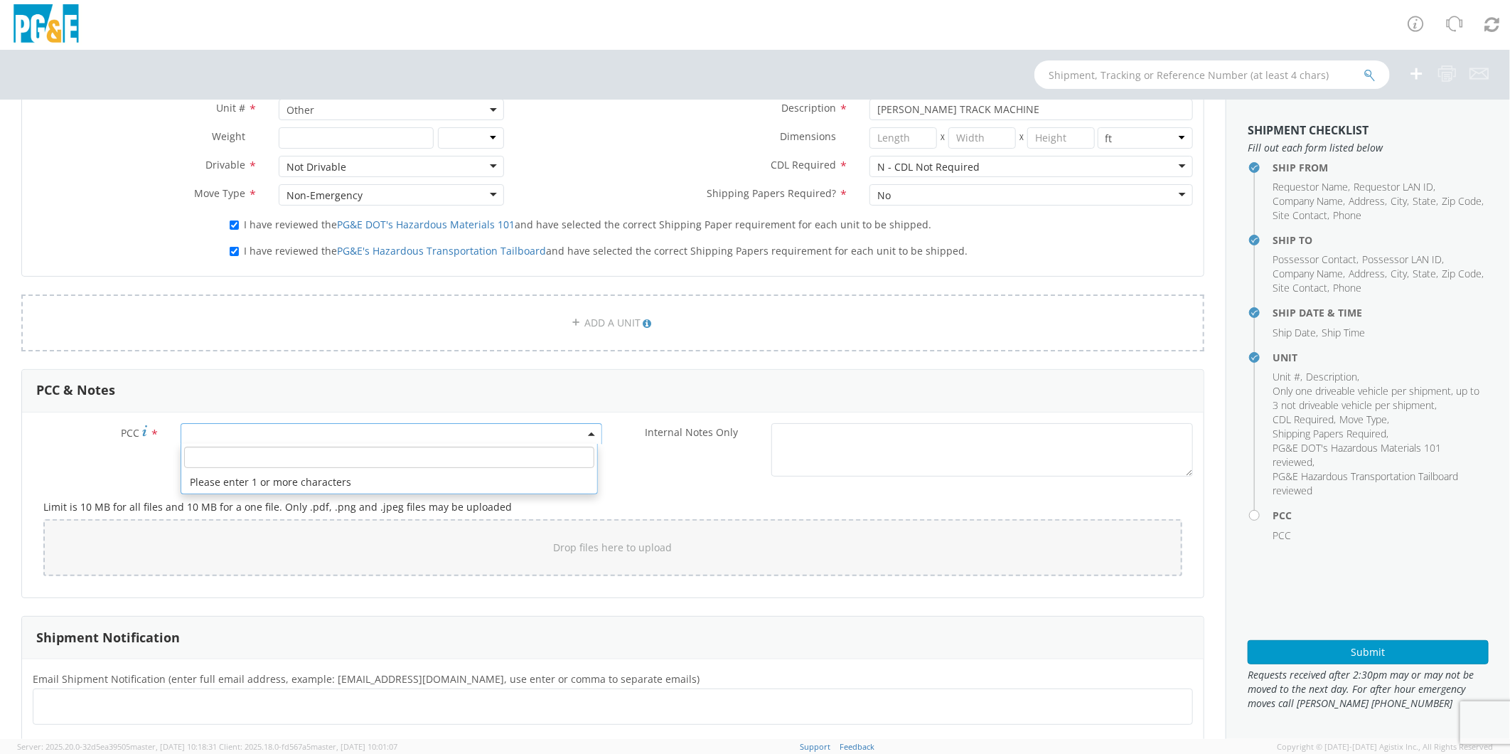
click at [284, 432] on span at bounding box center [392, 433] width 422 height 21
click at [281, 456] on input "number" at bounding box center [389, 457] width 410 height 21
type input "15818"
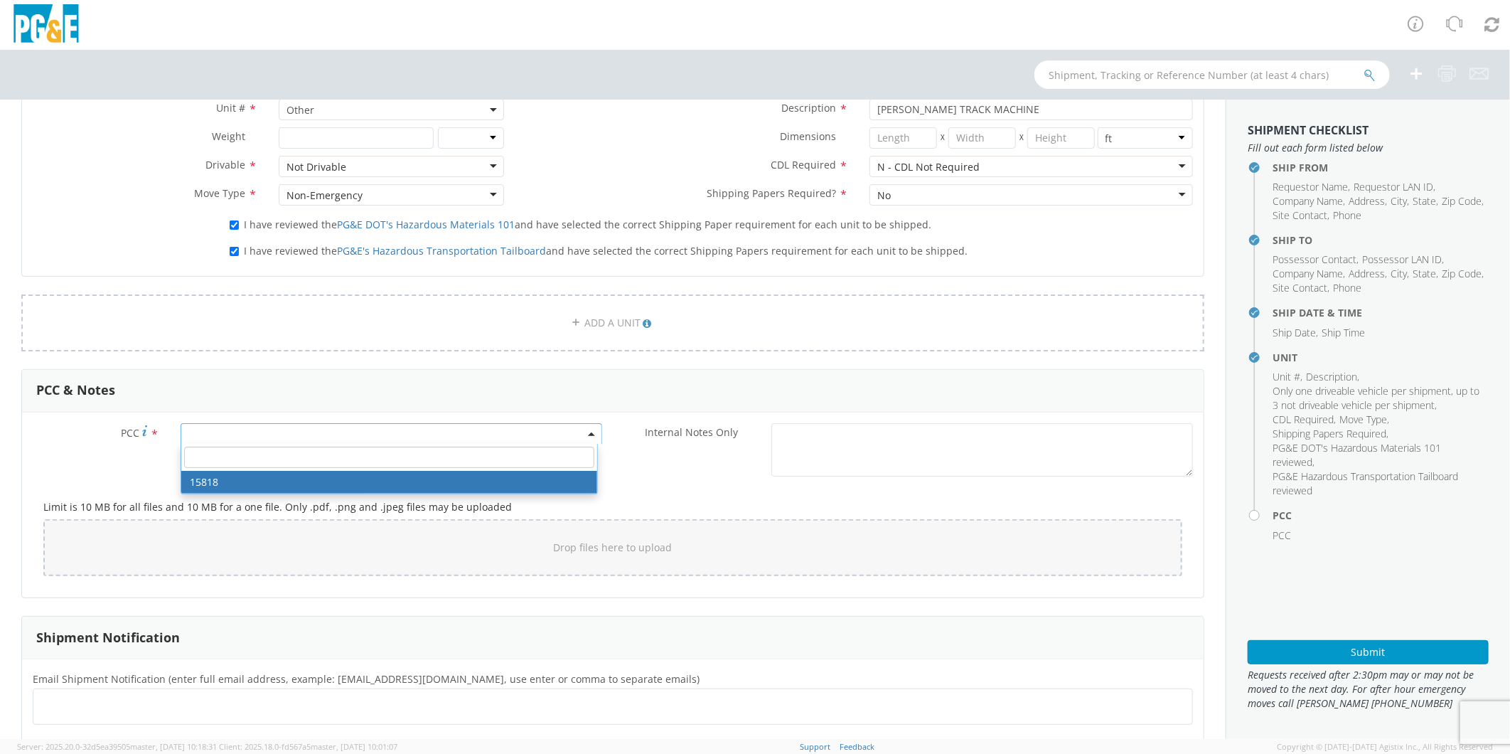
select select "15818"
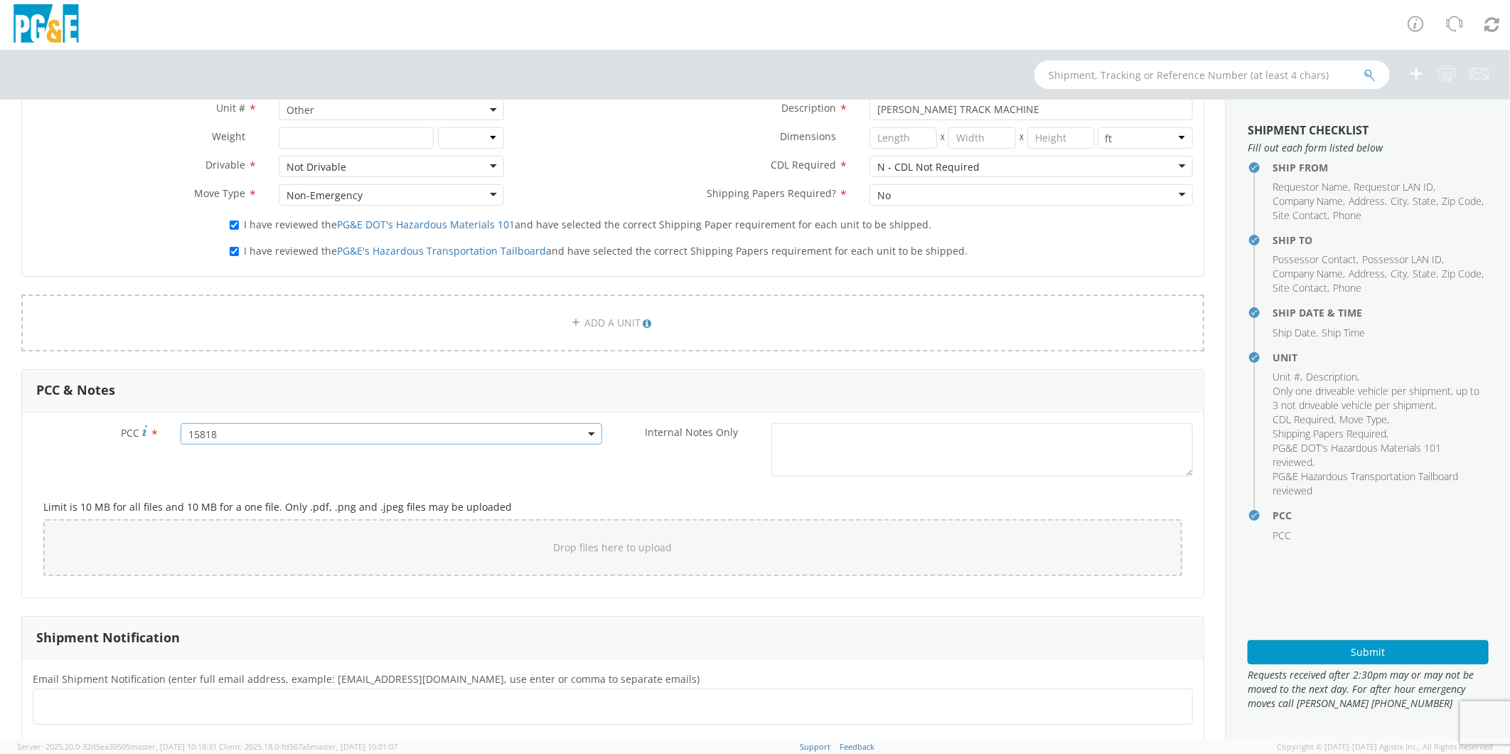
click at [165, 710] on ul at bounding box center [613, 706] width 1148 height 23
type input "[EMAIL_ADDRESS][DOMAIN_NAME]"
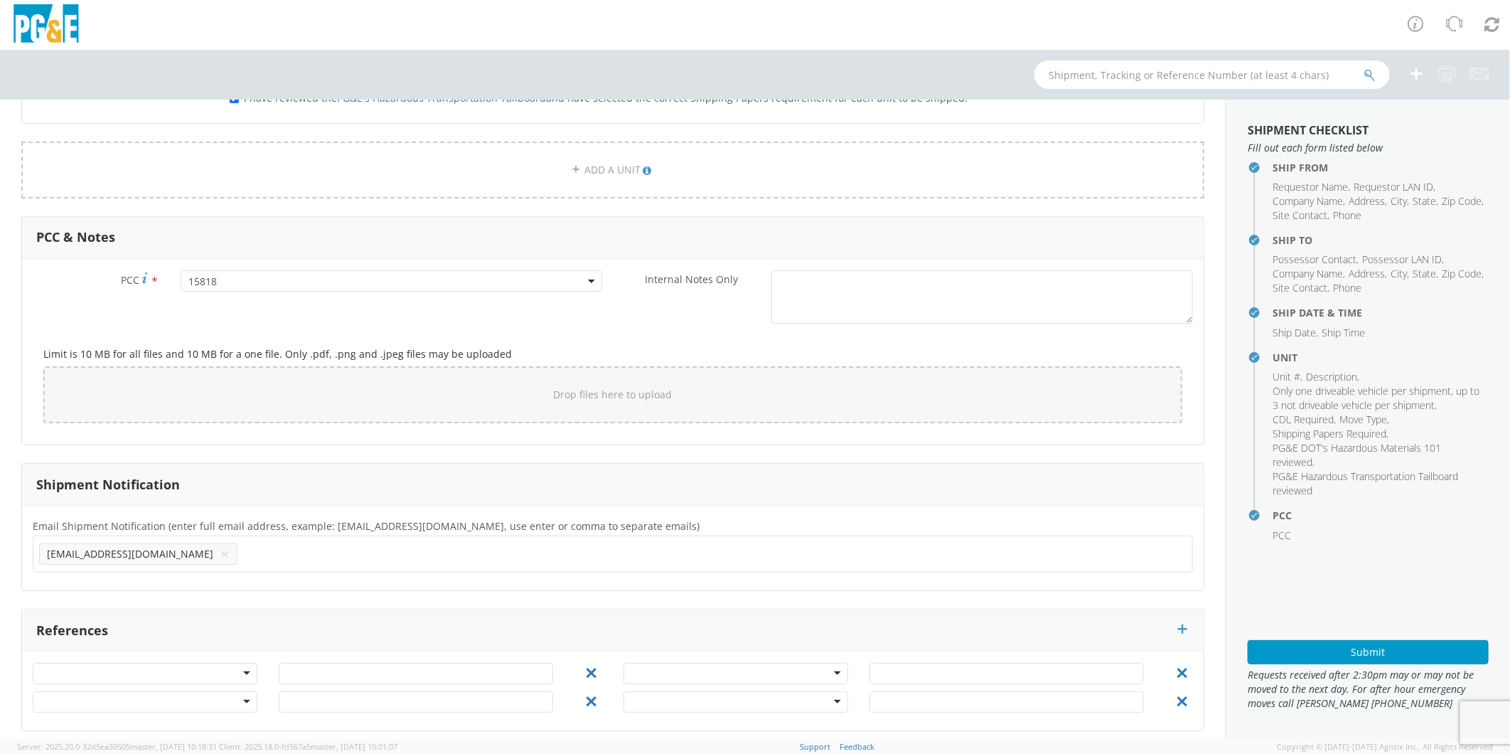
scroll to position [953, 0]
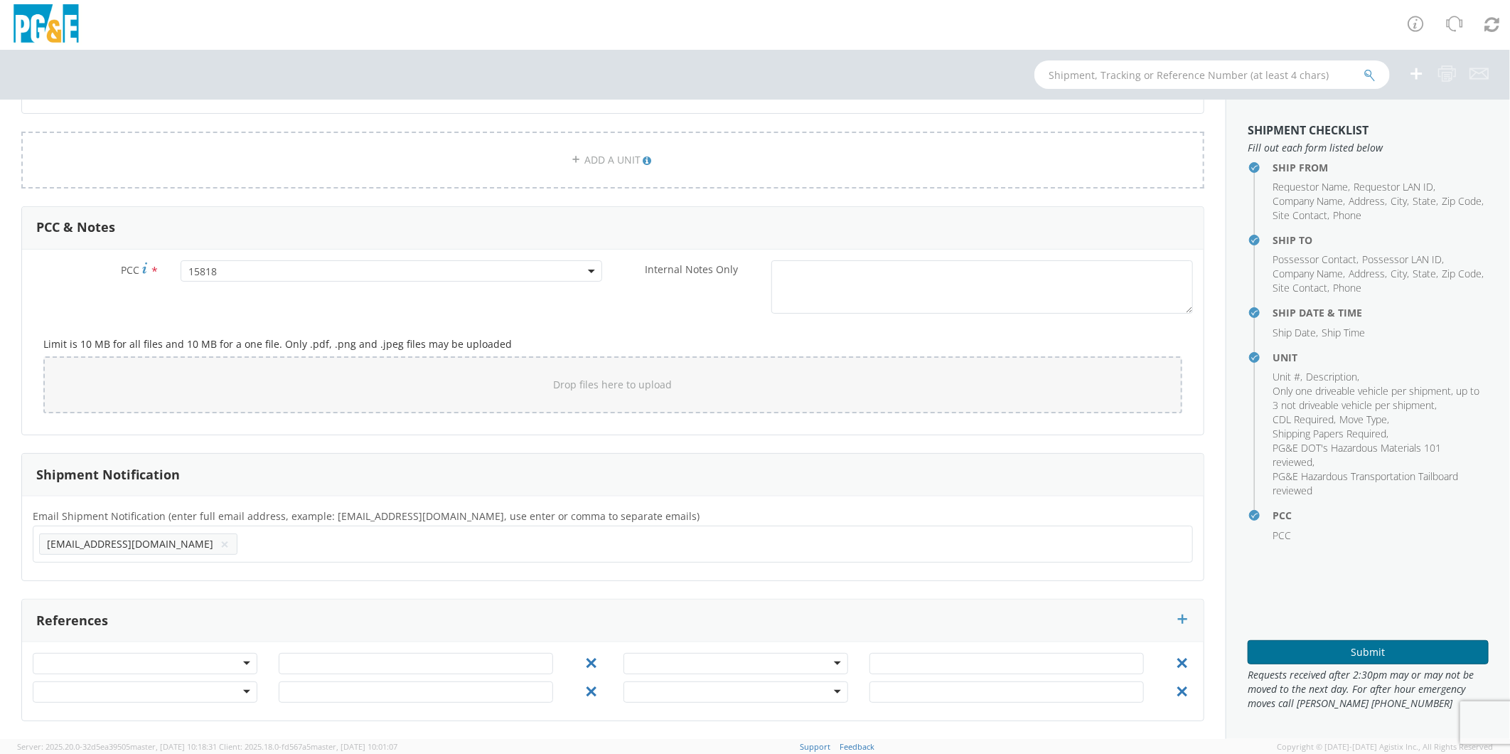
click at [1307, 650] on button "Submit" at bounding box center [1368, 652] width 241 height 24
